Goal: Complete application form

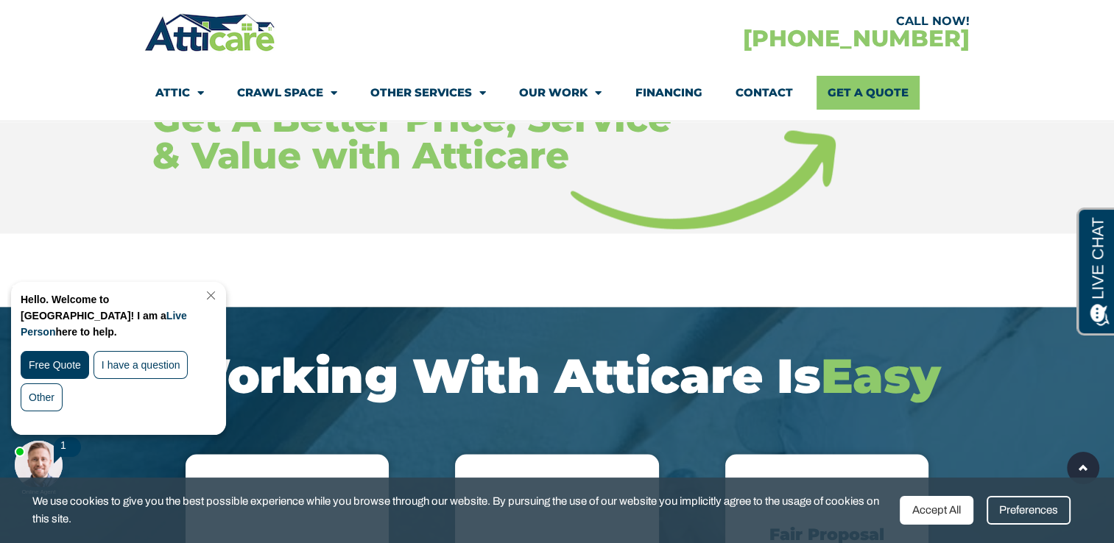
scroll to position [2430, 0]
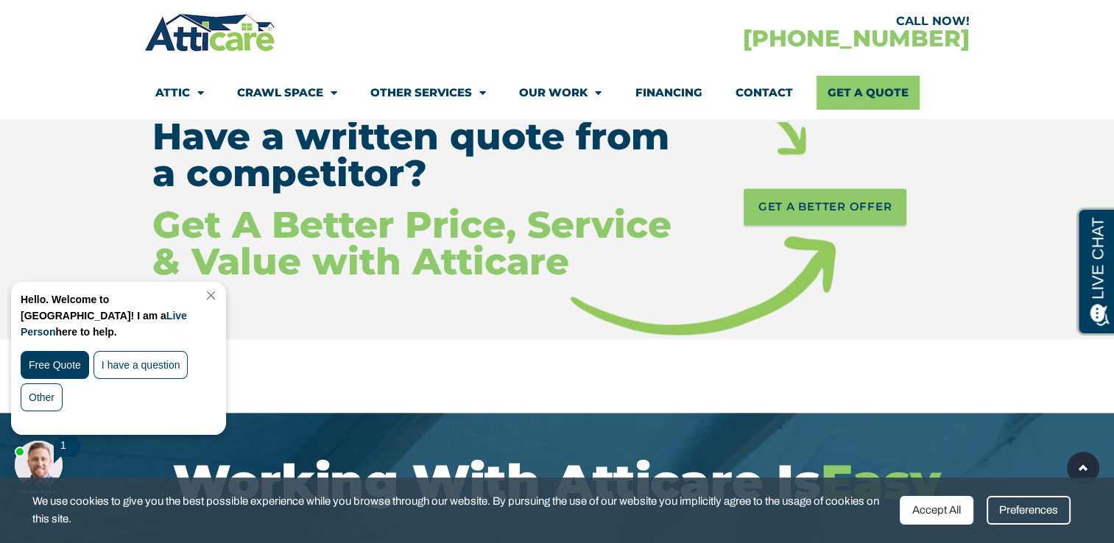
click at [219, 291] on link "Close Chat" at bounding box center [210, 295] width 20 height 11
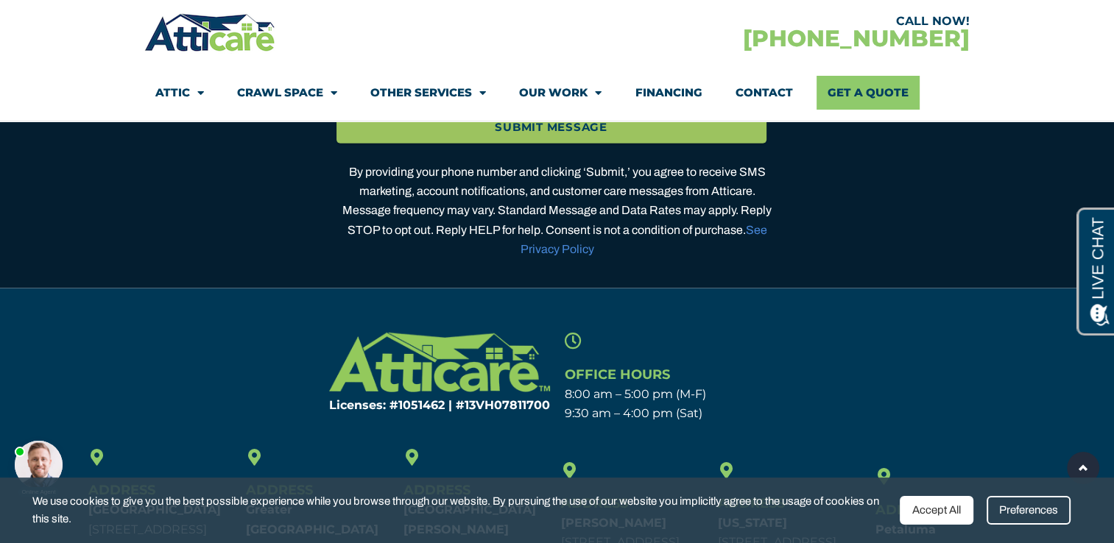
scroll to position [3903, 0]
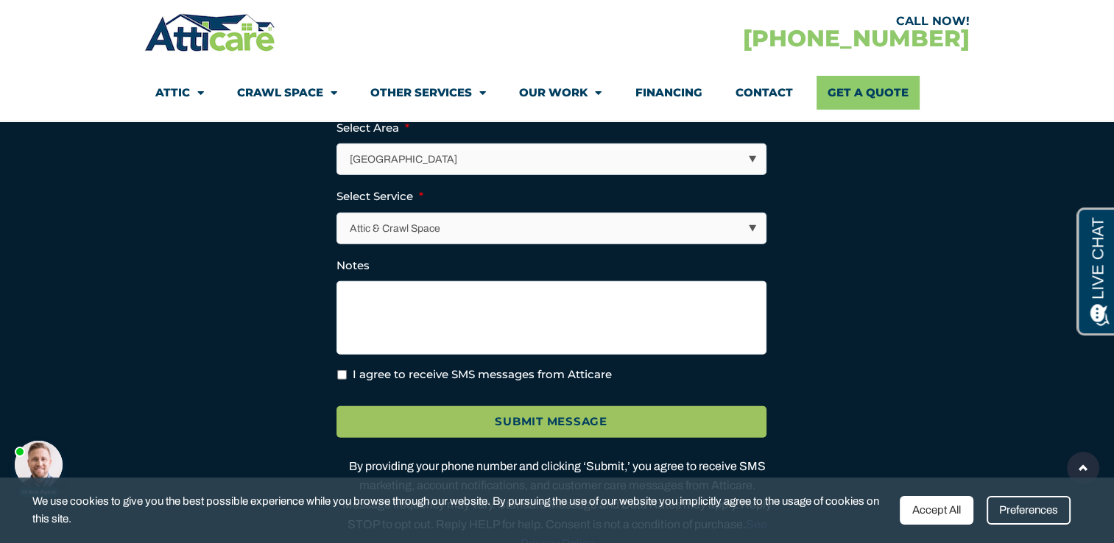
click at [751, 169] on select "Los Angeles Area San Francisco Bay Area New Jersey / New York Area Other Areas" at bounding box center [552, 159] width 429 height 30
select select "[US_STATE] / [US_STATE][GEOGRAPHIC_DATA]"
click at [338, 158] on select "Los Angeles Area San Francisco Bay Area New Jersey / New York Area Other Areas" at bounding box center [552, 159] width 429 height 30
click at [751, 242] on select "Attic & Crawl Space Insulation Roofing Solar Energy Other Services" at bounding box center [552, 229] width 429 height 30
click at [338, 226] on select "Attic & Crawl Space Insulation Roofing Solar Energy Other Services" at bounding box center [552, 229] width 429 height 30
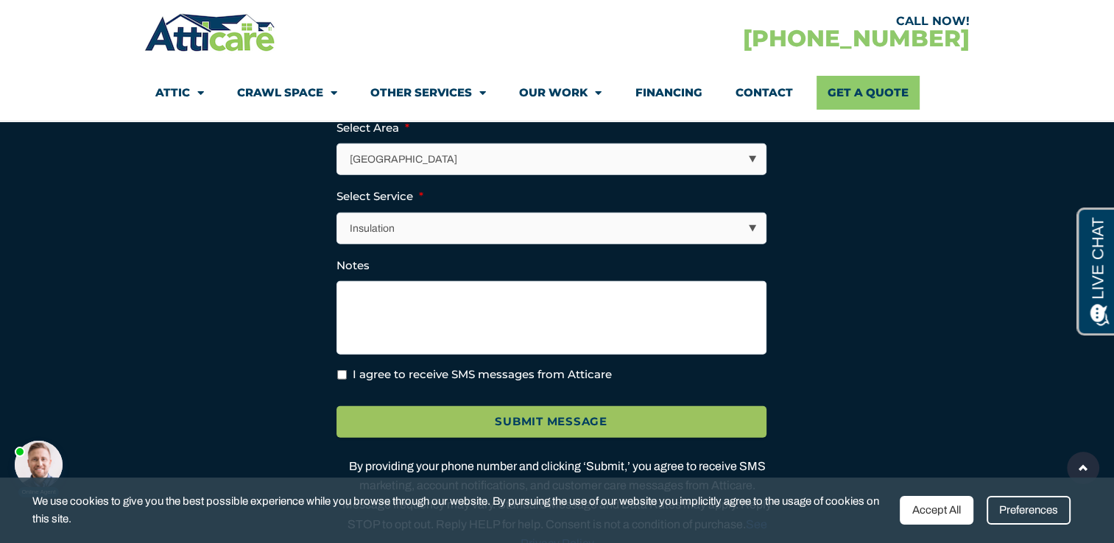
click at [753, 239] on select "Attic & Crawl Space Insulation Roofing Solar Energy Other Services" at bounding box center [552, 229] width 429 height 30
select select "Attic & Crawl Space"
click at [338, 226] on select "Attic & Crawl Space Insulation Roofing Solar Energy Other Services" at bounding box center [552, 229] width 429 height 30
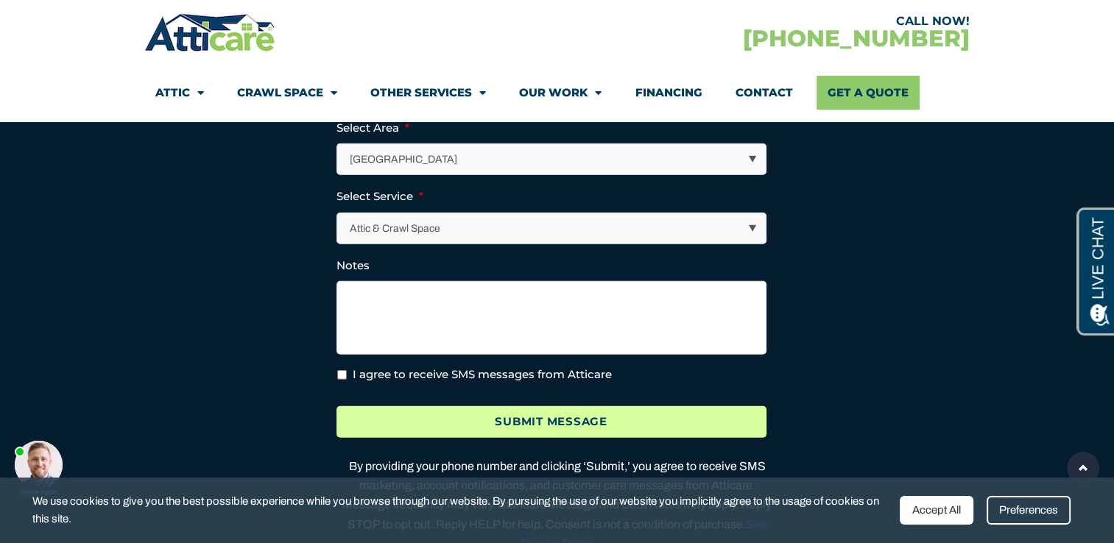
click at [511, 437] on input "Submit Message" at bounding box center [552, 422] width 430 height 32
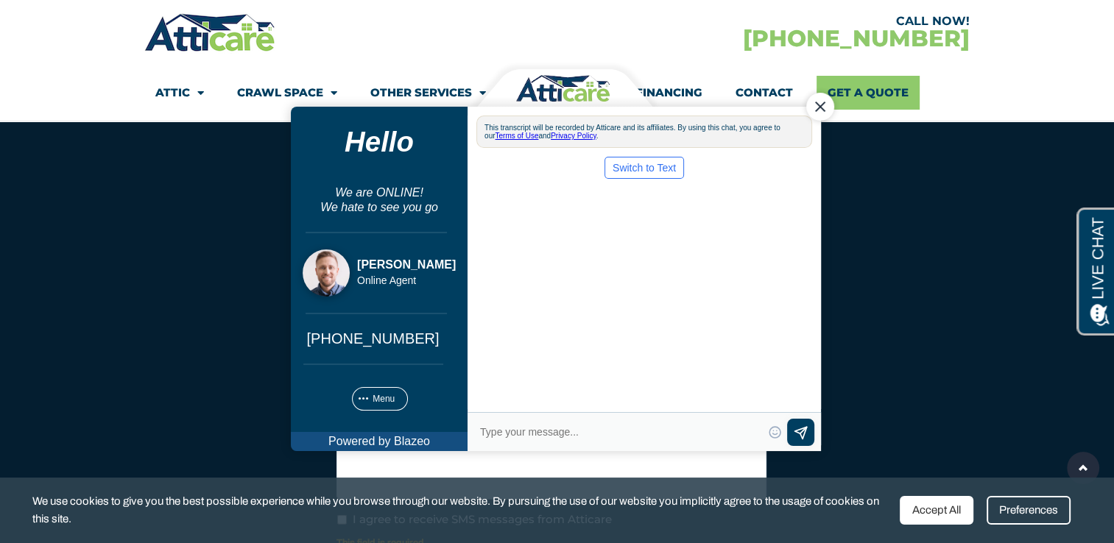
scroll to position [0, 0]
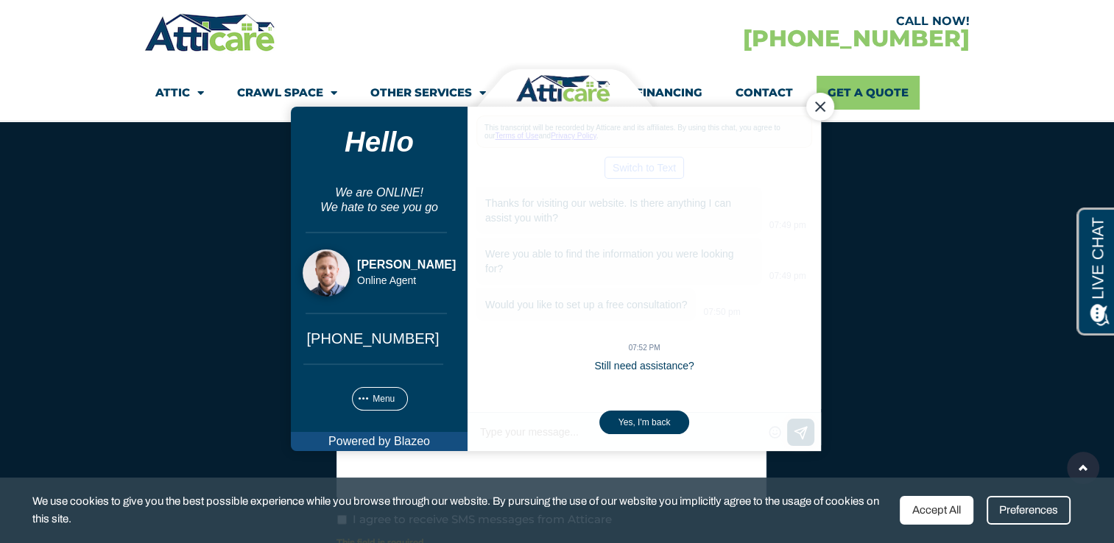
click at [284, 92] on body "The previous chat session has ended Start New Chat Close Hello We are ONLINE! W…" at bounding box center [557, 271] width 564 height 427
drag, startPoint x: 302, startPoint y: 91, endPoint x: 314, endPoint y: 90, distance: 12.5
click at [311, 91] on body "The previous chat session has ended Start New Chat Close Hello We are ONLINE! W…" at bounding box center [557, 271] width 564 height 427
click at [320, 89] on body "The previous chat session has ended Start New Chat Close Hello We are ONLINE! W…" at bounding box center [557, 271] width 564 height 427
click at [320, 92] on body "The previous chat session has ended Start New Chat Close Hello We are ONLINE! W…" at bounding box center [557, 271] width 564 height 427
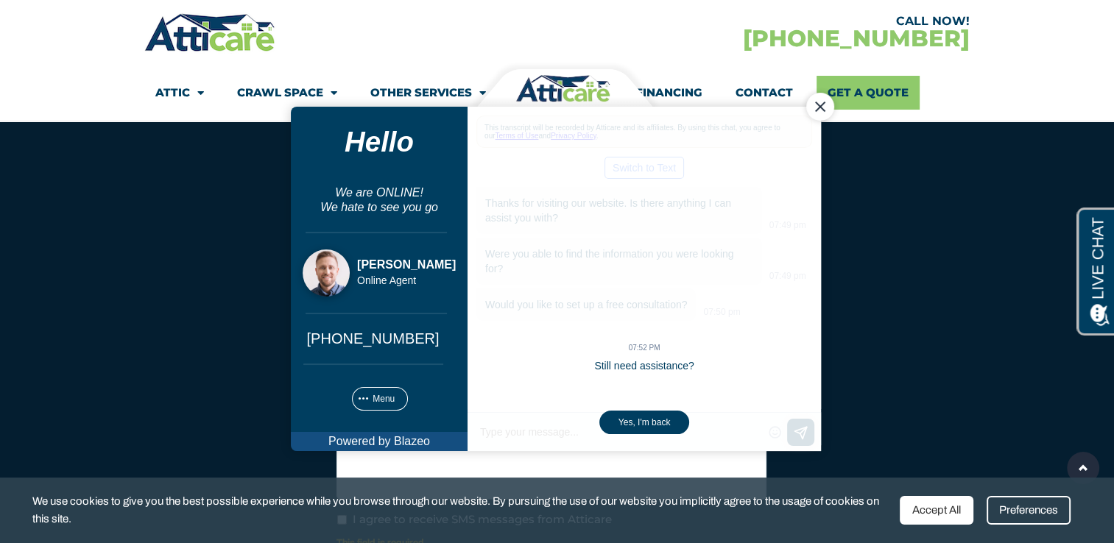
click at [827, 103] on div "Close Chat" at bounding box center [820, 107] width 28 height 28
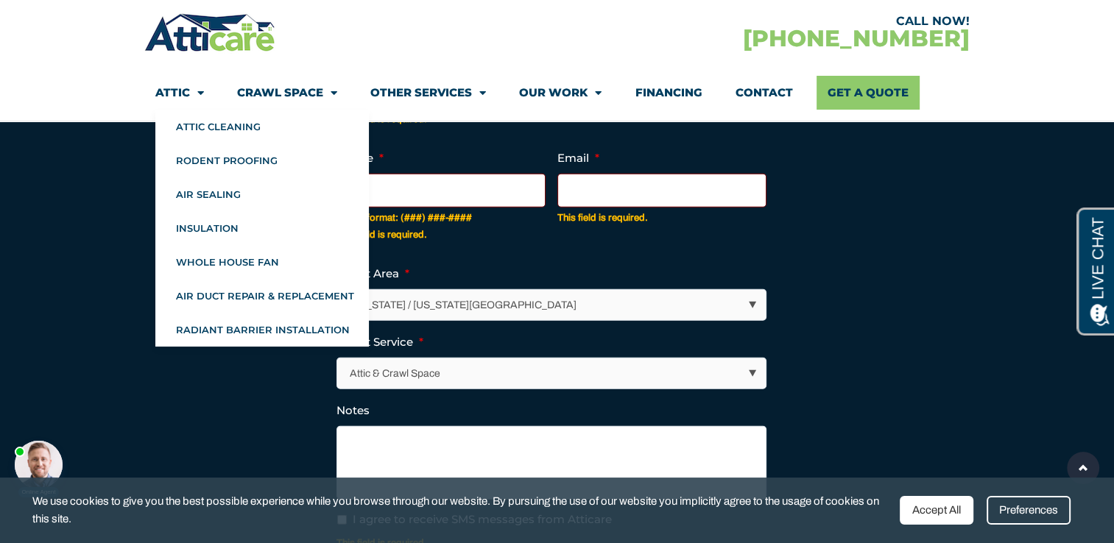
click at [192, 90] on span "Menu" at bounding box center [197, 93] width 14 height 26
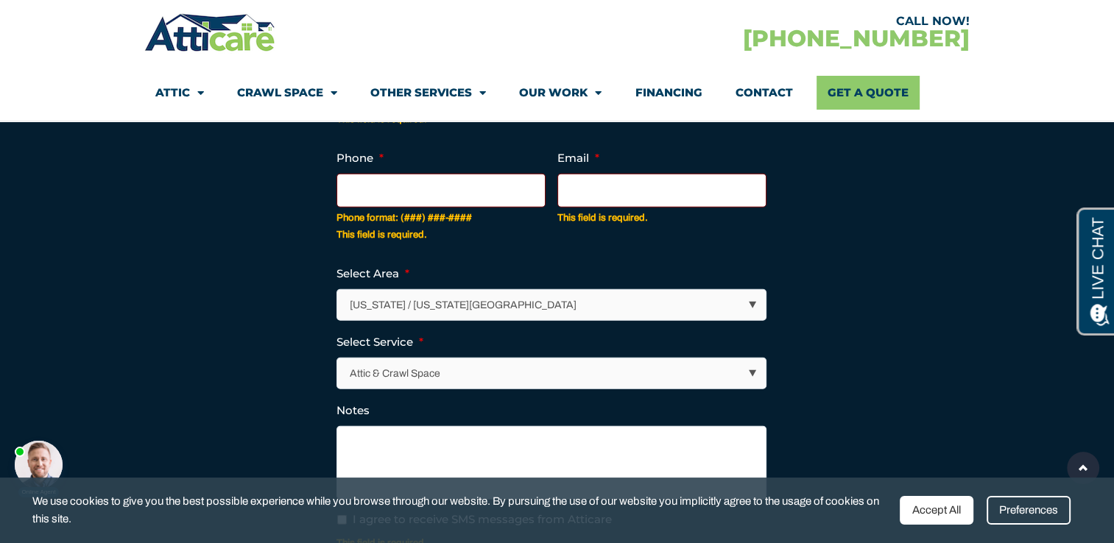
click at [192, 89] on span "Menu" at bounding box center [197, 93] width 14 height 26
